Goal: Information Seeking & Learning: Learn about a topic

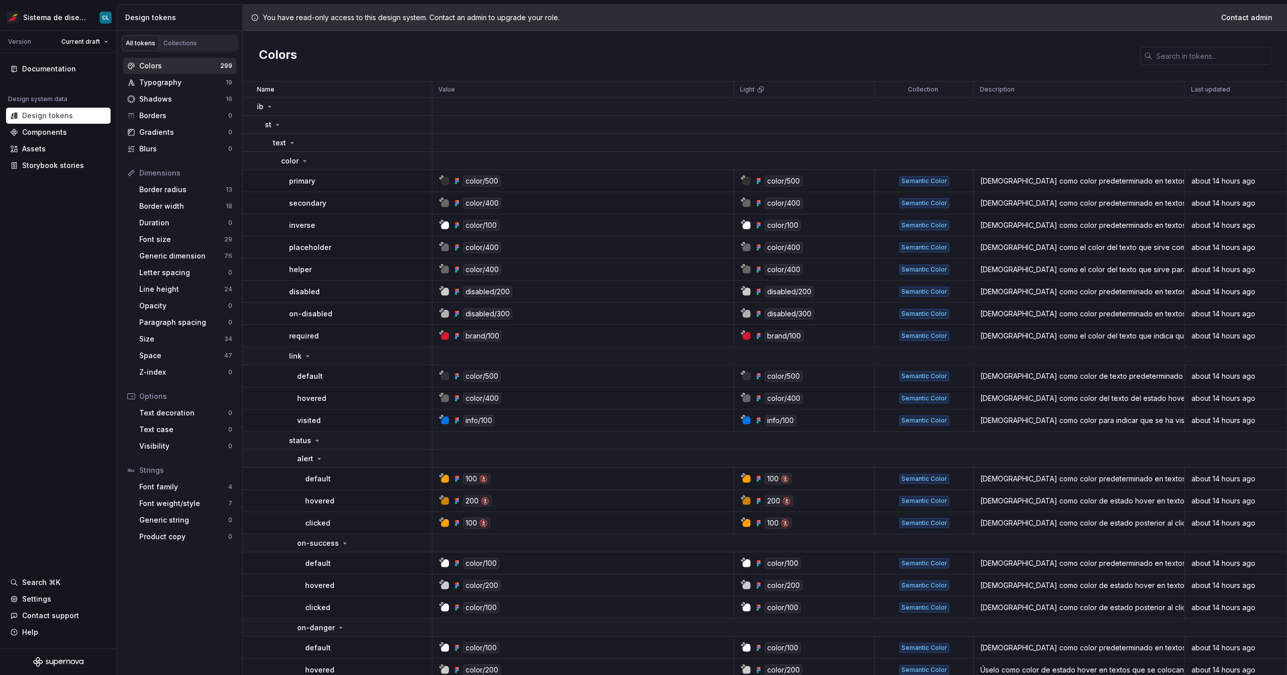
click at [394, 270] on div "helper" at bounding box center [360, 269] width 142 height 10
click at [164, 94] on div "Shadows" at bounding box center [182, 99] width 86 height 10
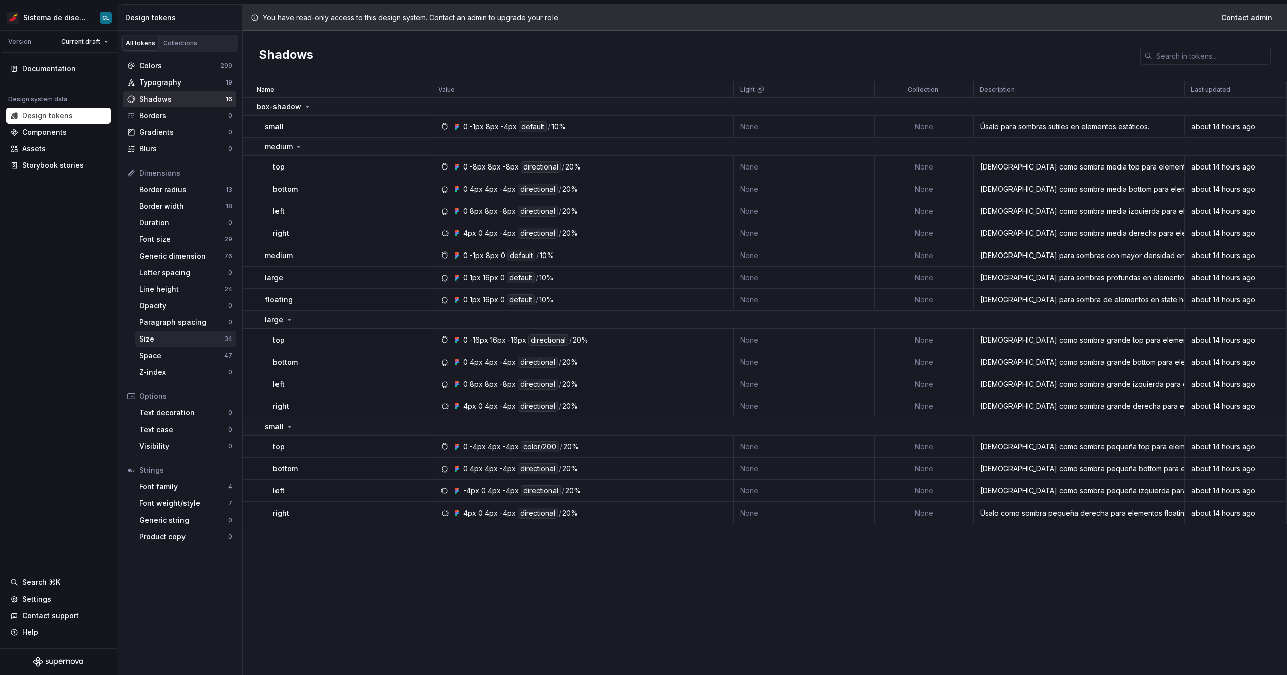
click at [172, 335] on div "Size" at bounding box center [181, 339] width 85 height 10
click at [169, 337] on div "Size" at bounding box center [181, 339] width 85 height 10
click at [171, 340] on div "Size" at bounding box center [181, 339] width 85 height 10
click at [152, 339] on div "Size" at bounding box center [181, 339] width 85 height 10
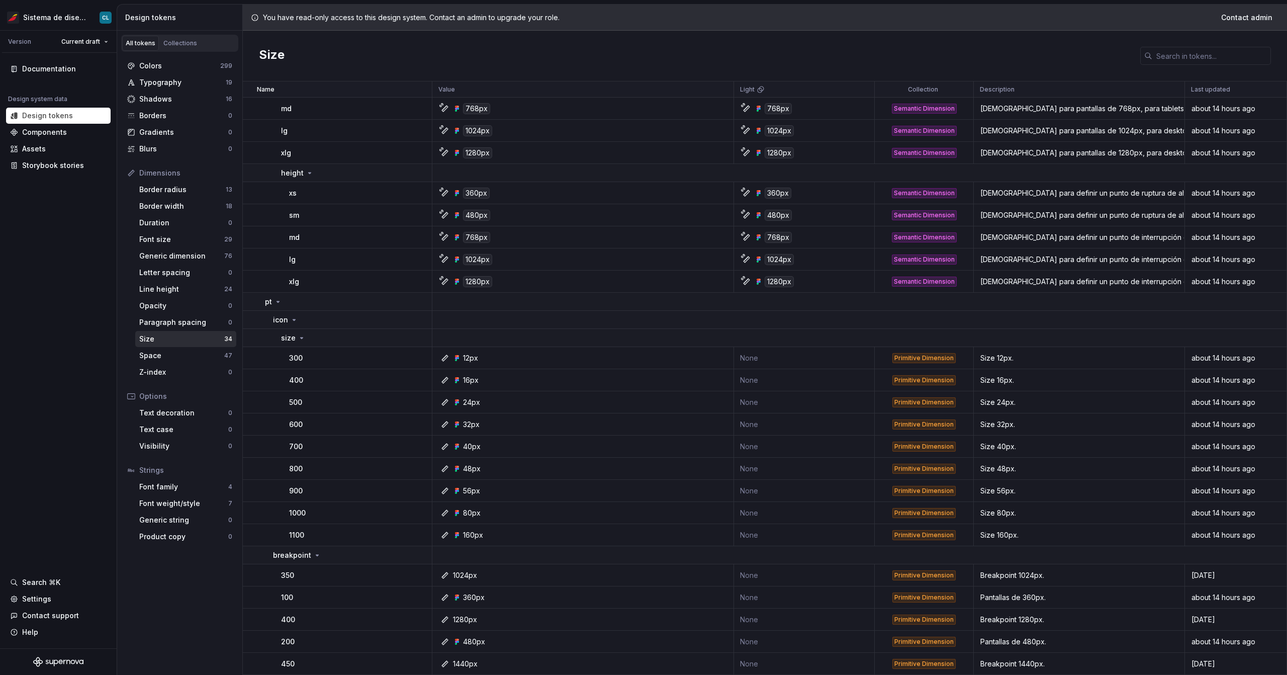
scroll to position [337, 0]
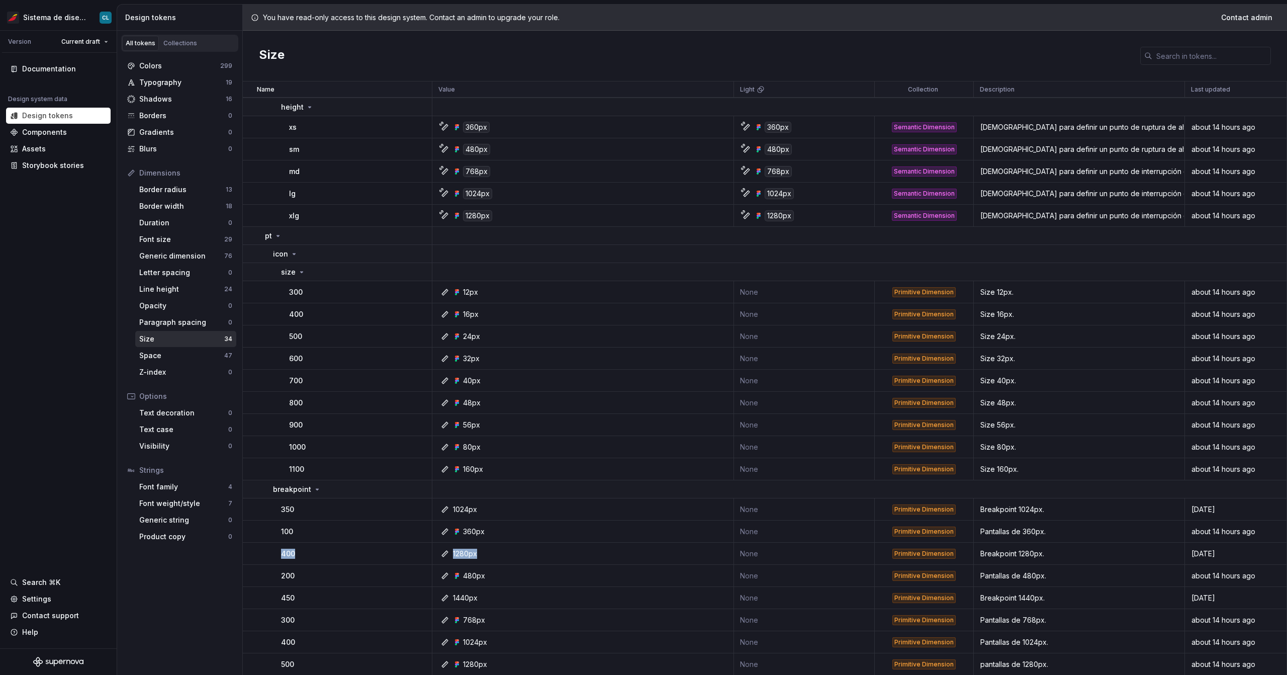
drag, startPoint x: 478, startPoint y: 553, endPoint x: 274, endPoint y: 551, distance: 203.6
click at [274, 551] on tr "400 1280px None Primitive Dimension Breakpoint 1280px. 13 days ago" at bounding box center [765, 553] width 1044 height 22
click at [274, 551] on td "400" at bounding box center [338, 553] width 190 height 22
click at [197, 354] on div "Space" at bounding box center [181, 355] width 85 height 10
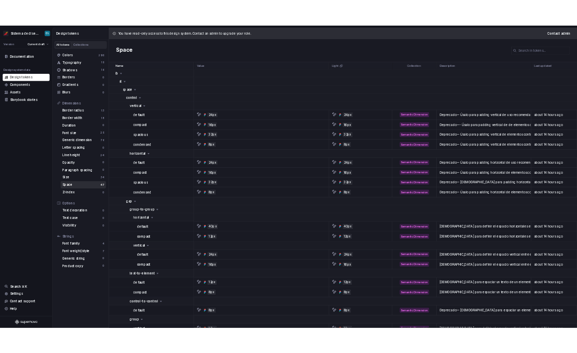
scroll to position [339, 0]
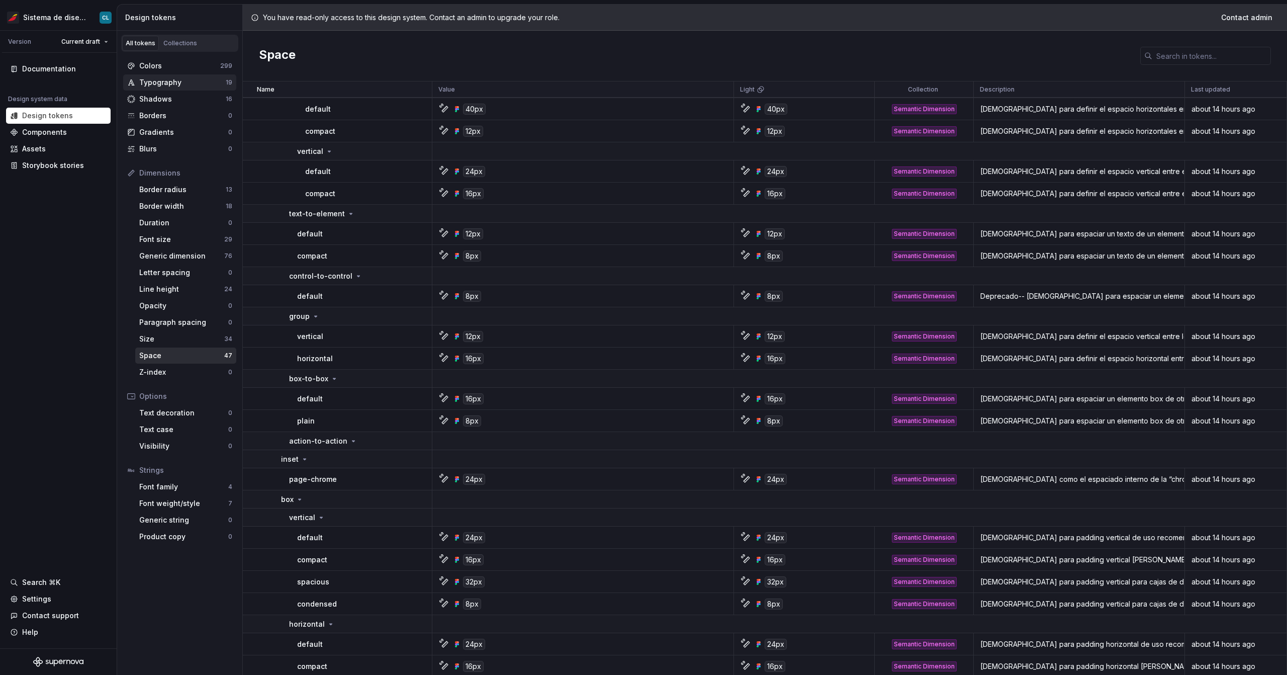
click at [172, 85] on div "Typography" at bounding box center [182, 82] width 86 height 10
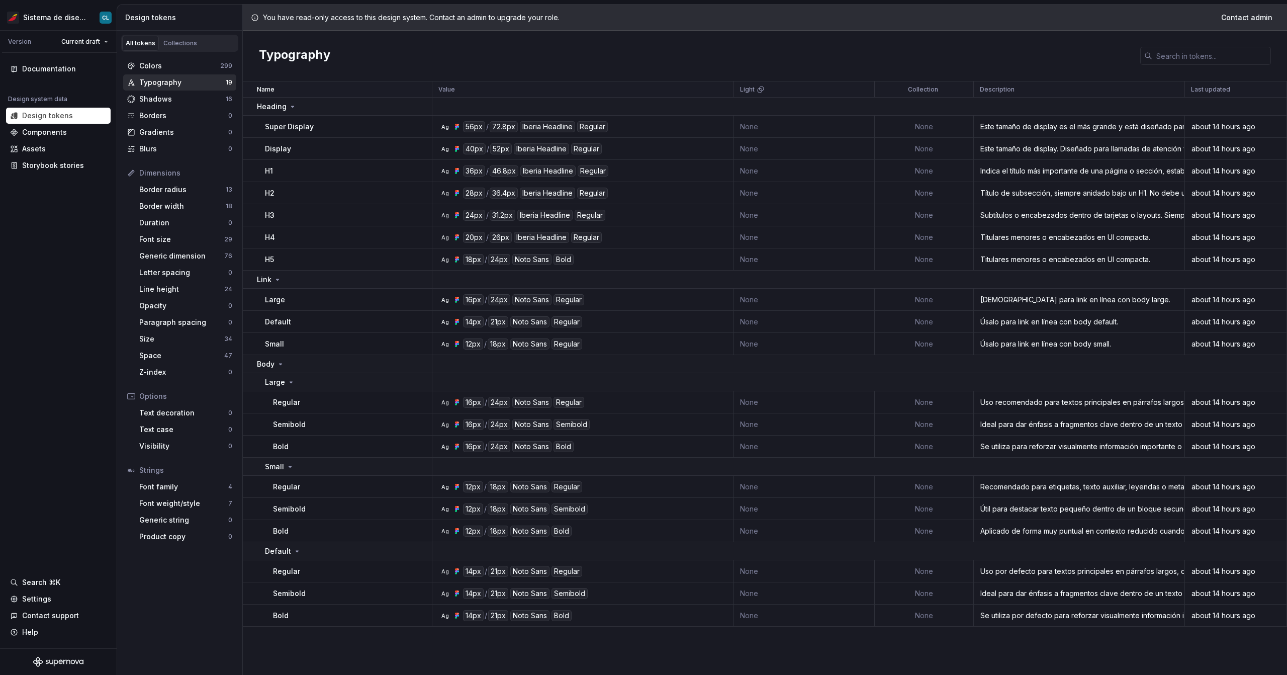
click at [172, 84] on div "Typography" at bounding box center [182, 82] width 86 height 10
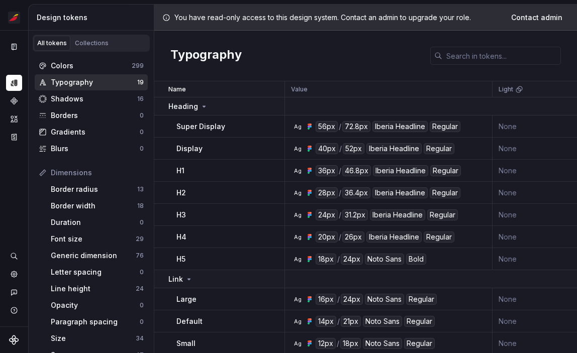
scroll to position [170, 0]
